Goal: Find specific page/section: Find specific page/section

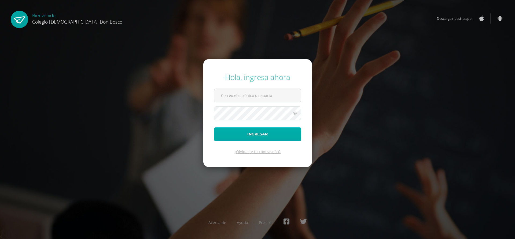
type input "[EMAIL_ADDRESS][DOMAIN_NAME]"
click at [256, 130] on button "Ingresar" at bounding box center [257, 135] width 87 height 14
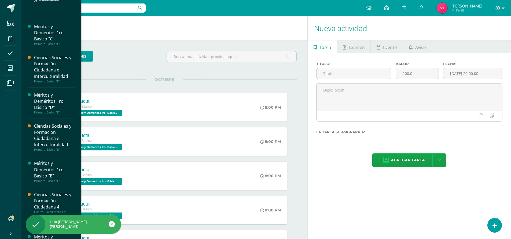
scroll to position [241, 0]
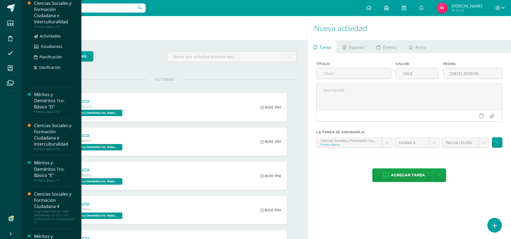
click at [41, 10] on div "Ciencias Sociales y Formación Ciudadana e Interculturalidad" at bounding box center [54, 12] width 41 height 25
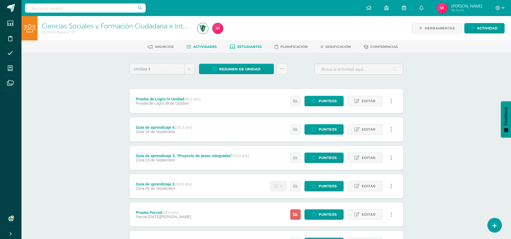
click at [249, 48] on span "Estudiantes" at bounding box center [249, 47] width 24 height 4
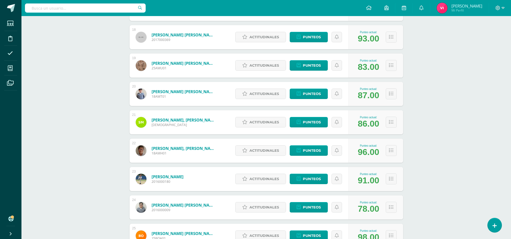
scroll to position [582, 0]
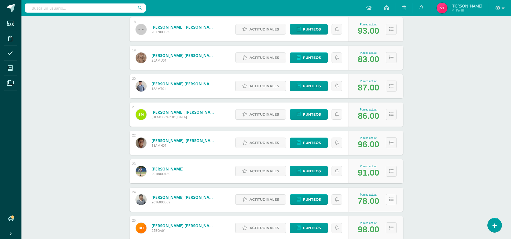
click at [392, 202] on icon at bounding box center [391, 200] width 5 height 5
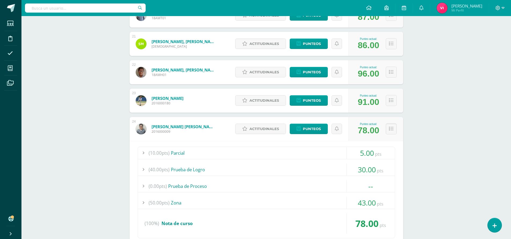
scroll to position [689, 0]
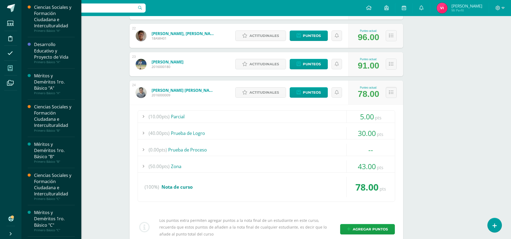
click at [7, 70] on span at bounding box center [10, 68] width 12 height 12
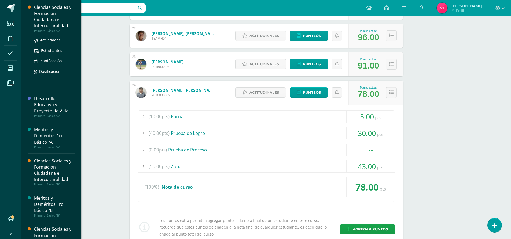
click at [35, 30] on div "Primero Básico "A"" at bounding box center [54, 31] width 41 height 4
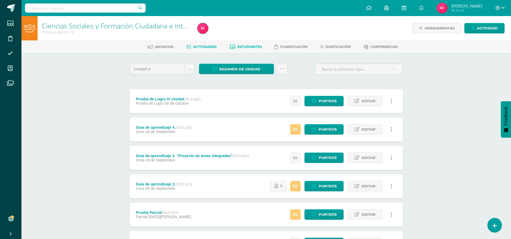
click at [251, 48] on span "Estudiantes" at bounding box center [249, 47] width 24 height 4
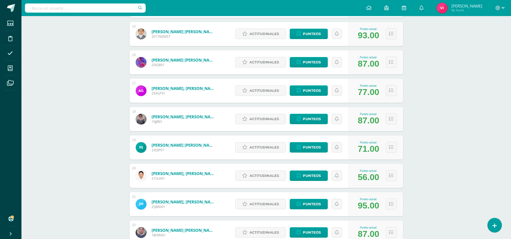
scroll to position [502, 0]
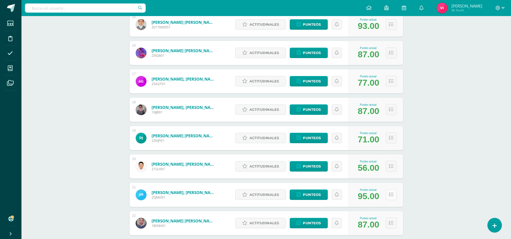
click at [393, 194] on button at bounding box center [390, 194] width 11 height 11
click at [390, 193] on icon at bounding box center [391, 195] width 5 height 5
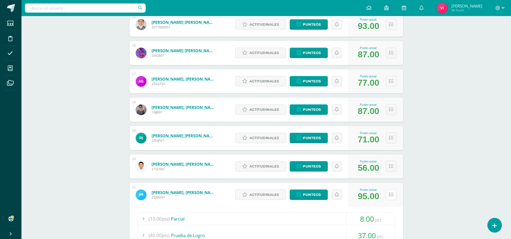
scroll to position [529, 0]
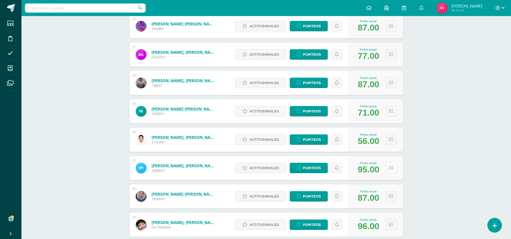
click at [390, 168] on icon at bounding box center [391, 168] width 5 height 5
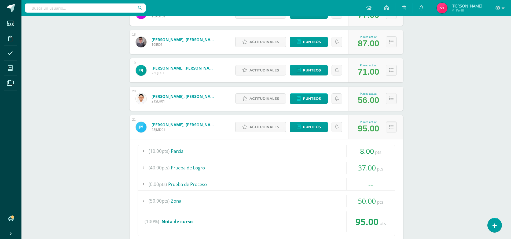
scroll to position [609, 0]
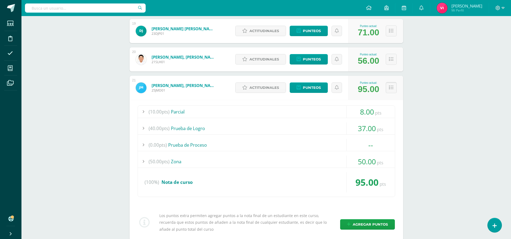
click at [389, 92] on button at bounding box center [390, 87] width 11 height 11
